Goal: Complete application form

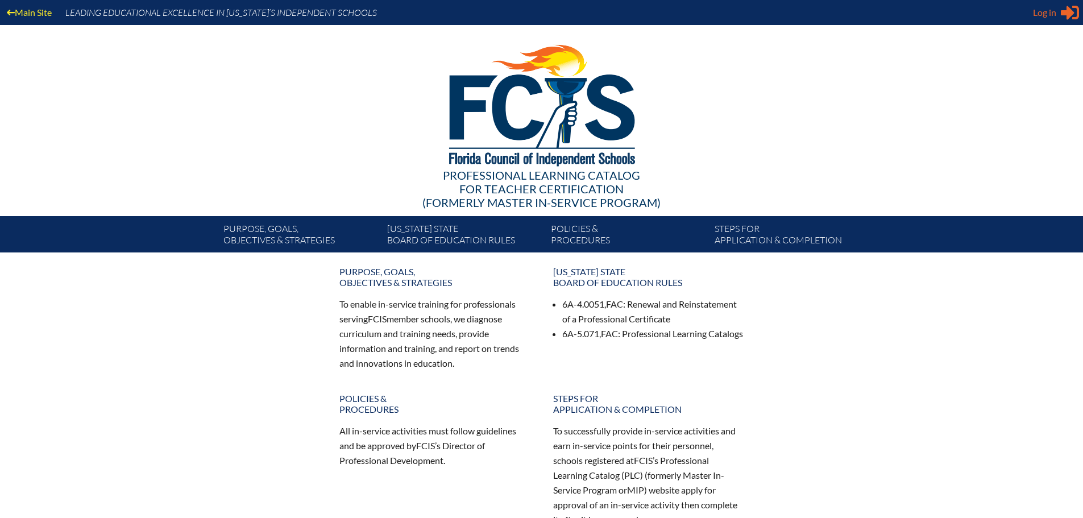
type input "[EMAIL_ADDRESS][DOMAIN_NAME]"
click at [1053, 16] on span "Log in" at bounding box center [1044, 13] width 23 height 14
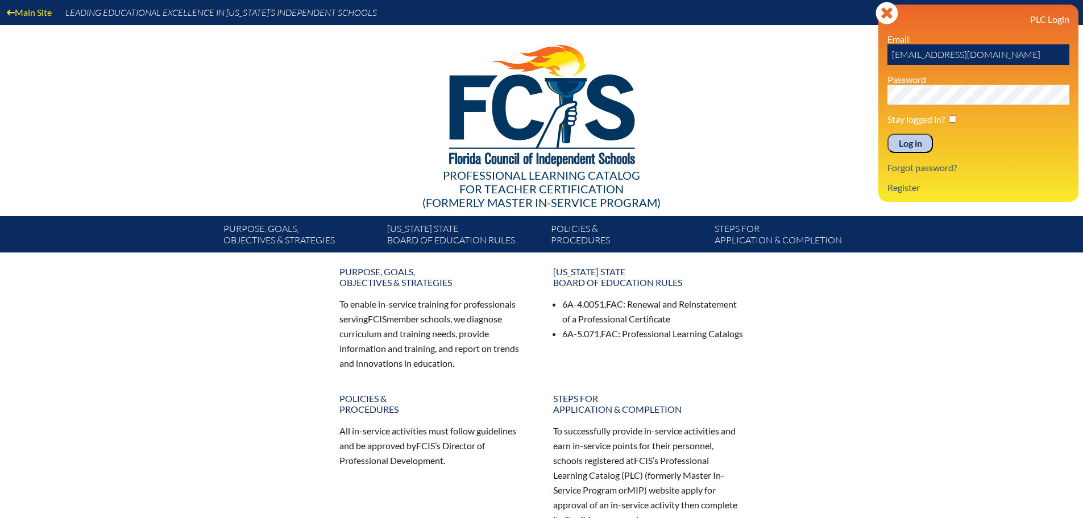
click at [918, 136] on input "Log in" at bounding box center [909, 143] width 45 height 19
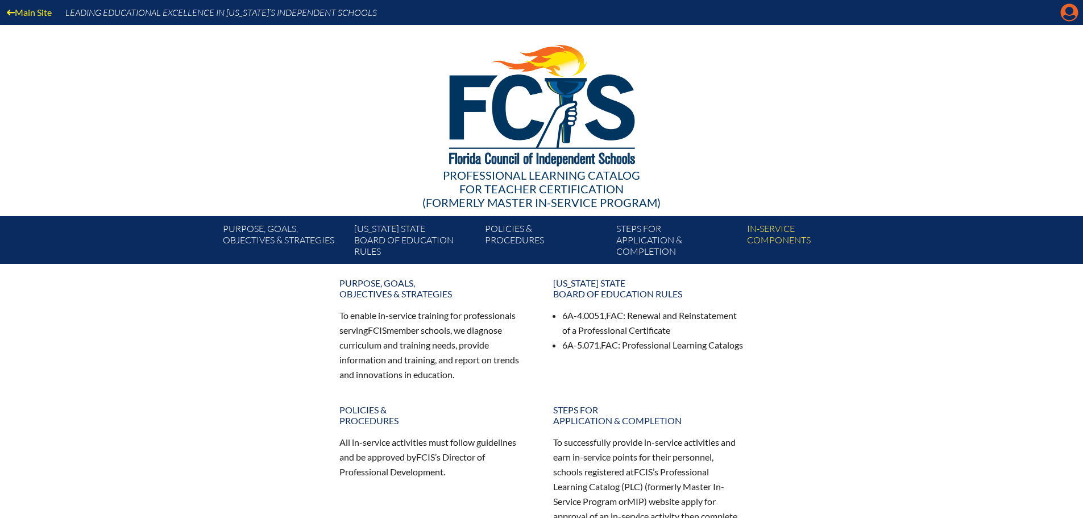
click at [1068, 11] on icon "Manage account" at bounding box center [1069, 12] width 18 height 18
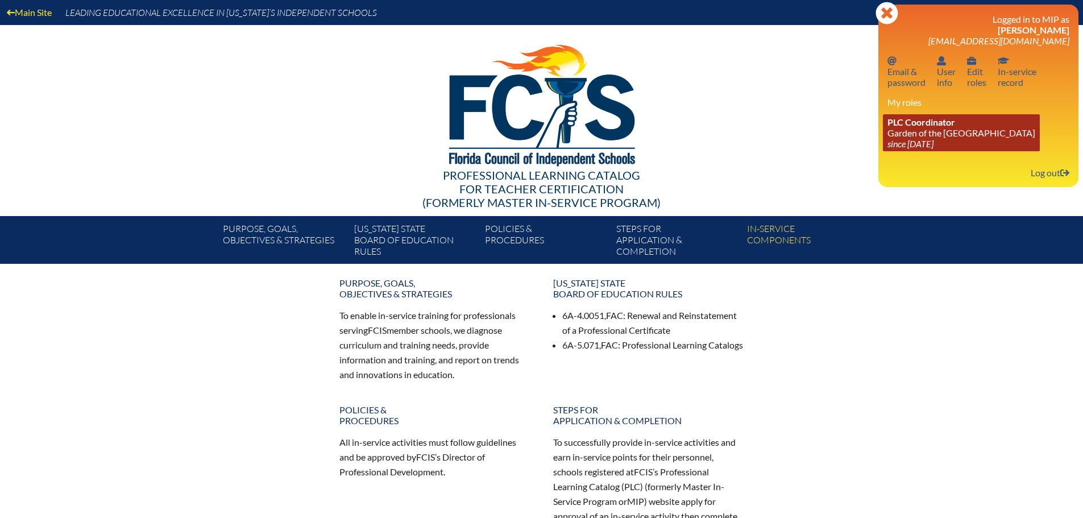
click at [904, 127] on link "PLC Coordinator Garden of the [GEOGRAPHIC_DATA] since [DATE]" at bounding box center [961, 132] width 157 height 37
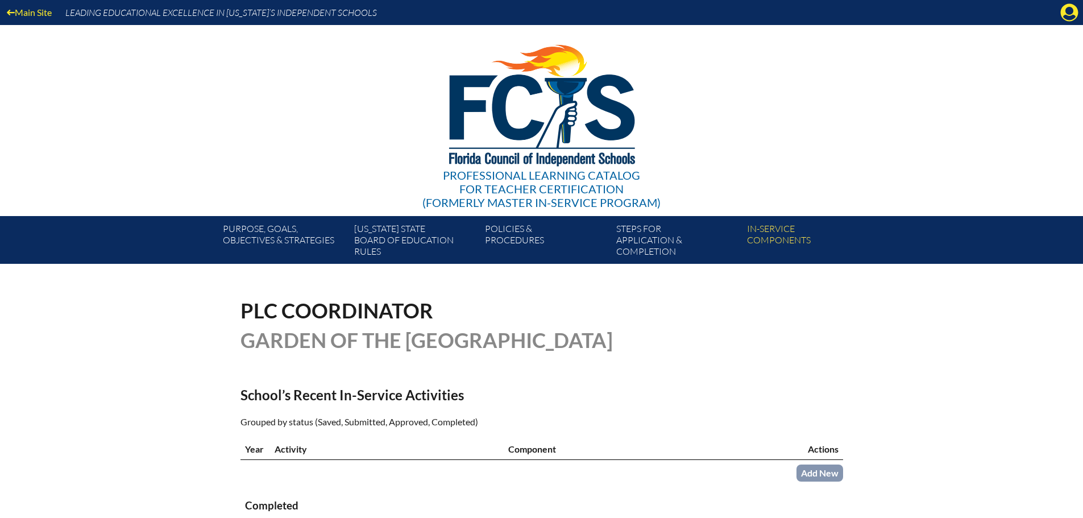
click at [1074, 14] on icon at bounding box center [1069, 13] width 18 height 18
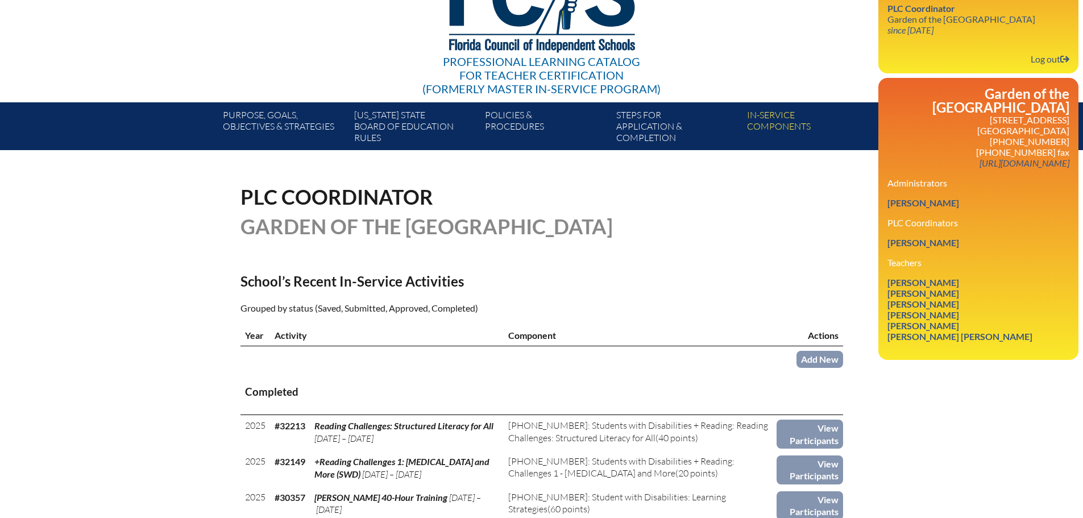
scroll to position [170, 0]
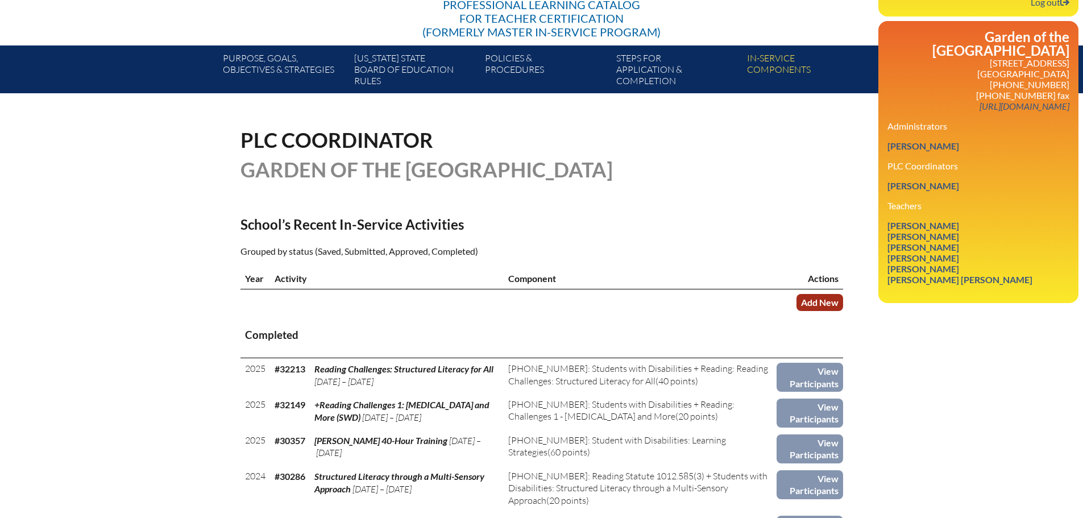
click at [802, 294] on link "Add New" at bounding box center [819, 302] width 47 height 16
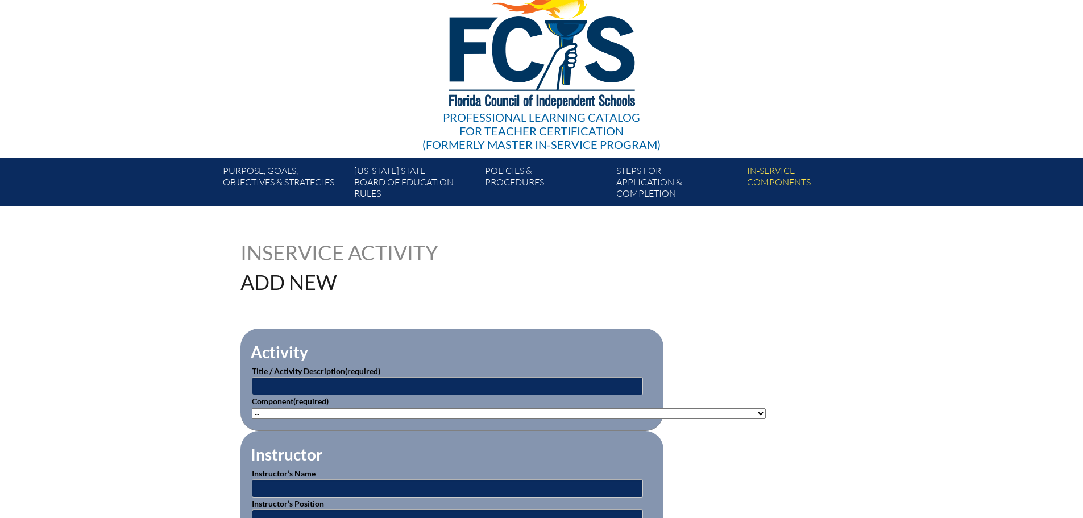
scroll to position [114, 0]
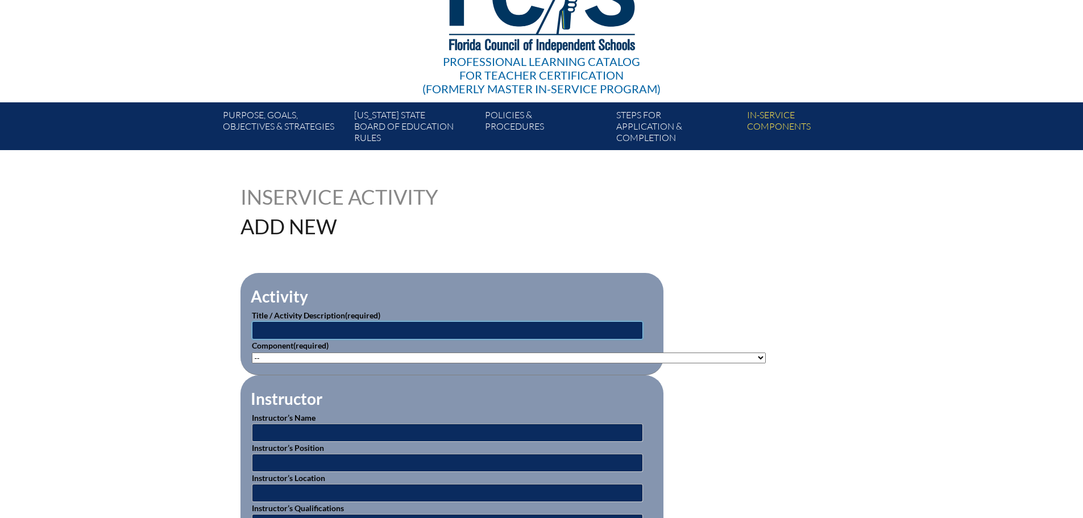
click at [334, 322] on input "text" at bounding box center [447, 330] width 391 height 18
drag, startPoint x: 342, startPoint y: 317, endPoint x: 289, endPoint y: 323, distance: 53.8
click at [289, 323] on input "text" at bounding box center [447, 330] width 391 height 18
paste input "Order in the Room: Classroom Management Essentials"
type input "Order in the Room: Classroom Management Essentials"
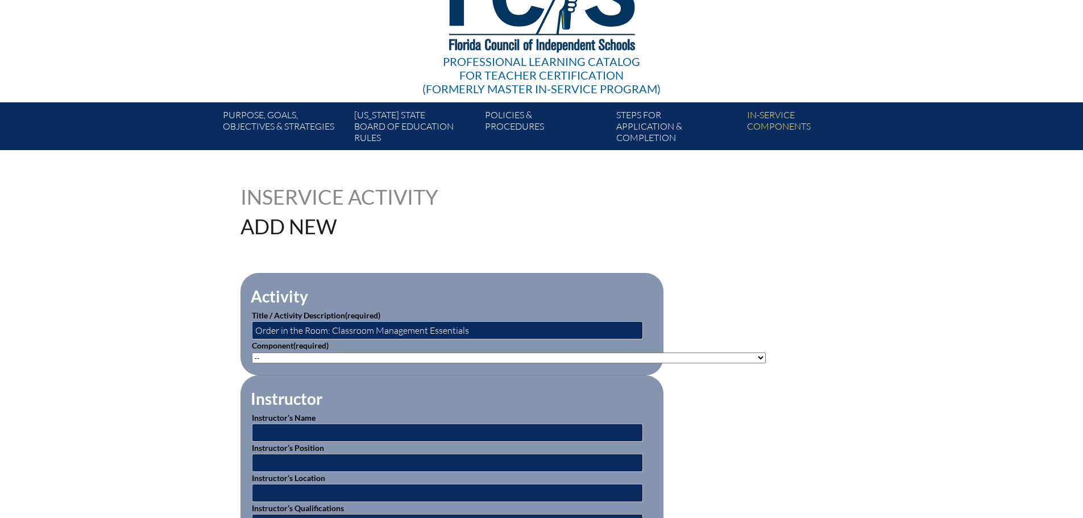
click at [342, 349] on p "Component (required) -- 1-000-001: Appropriate Art Activities 1-000-002: Concep…" at bounding box center [452, 351] width 400 height 24
click at [343, 355] on select"]"] "-- 1-000-001: Appropriate Art Activities 1-000-002: Concept and Art Process for…" at bounding box center [509, 357] width 514 height 11
